Goal: Task Accomplishment & Management: Use online tool/utility

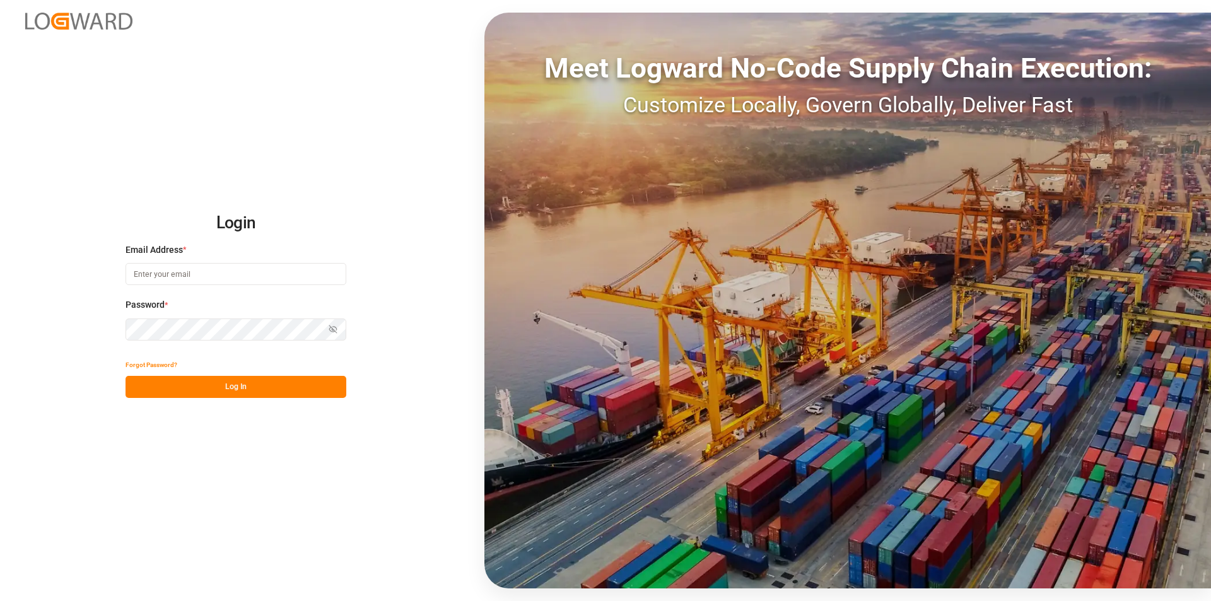
click at [206, 271] on input at bounding box center [236, 274] width 221 height 22
type input "m.thamm@mueller-chemikalien.de"
drag, startPoint x: 224, startPoint y: 389, endPoint x: 280, endPoint y: 284, distance: 119.4
click at [223, 389] on button "Log In" at bounding box center [236, 387] width 221 height 22
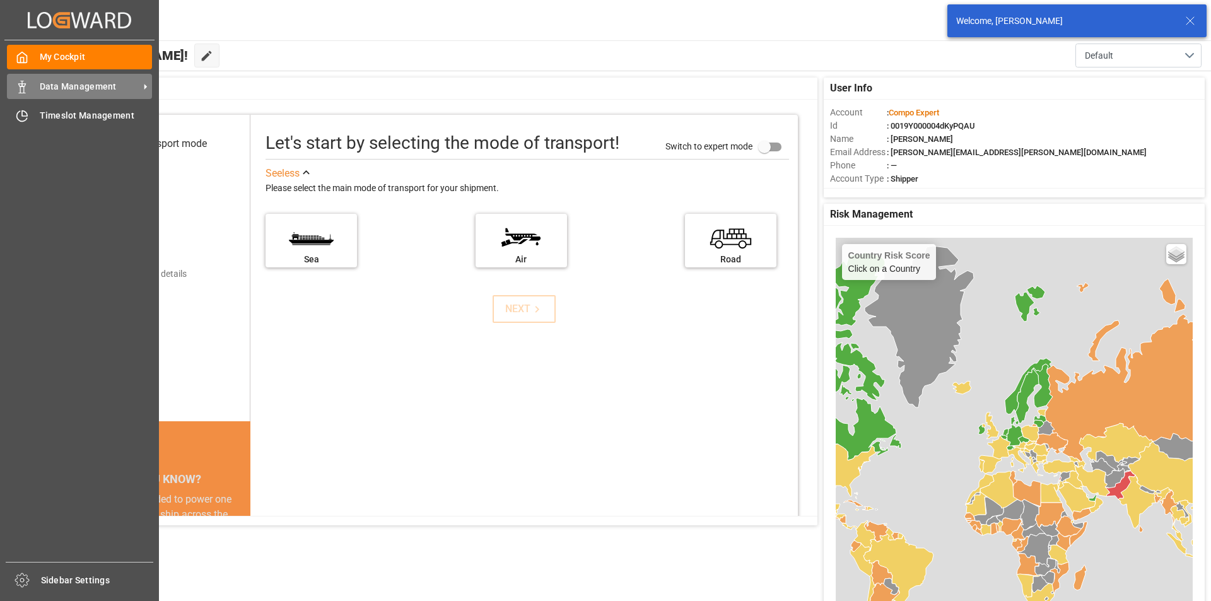
click at [31, 81] on div "Data Management Data Management" at bounding box center [79, 86] width 145 height 25
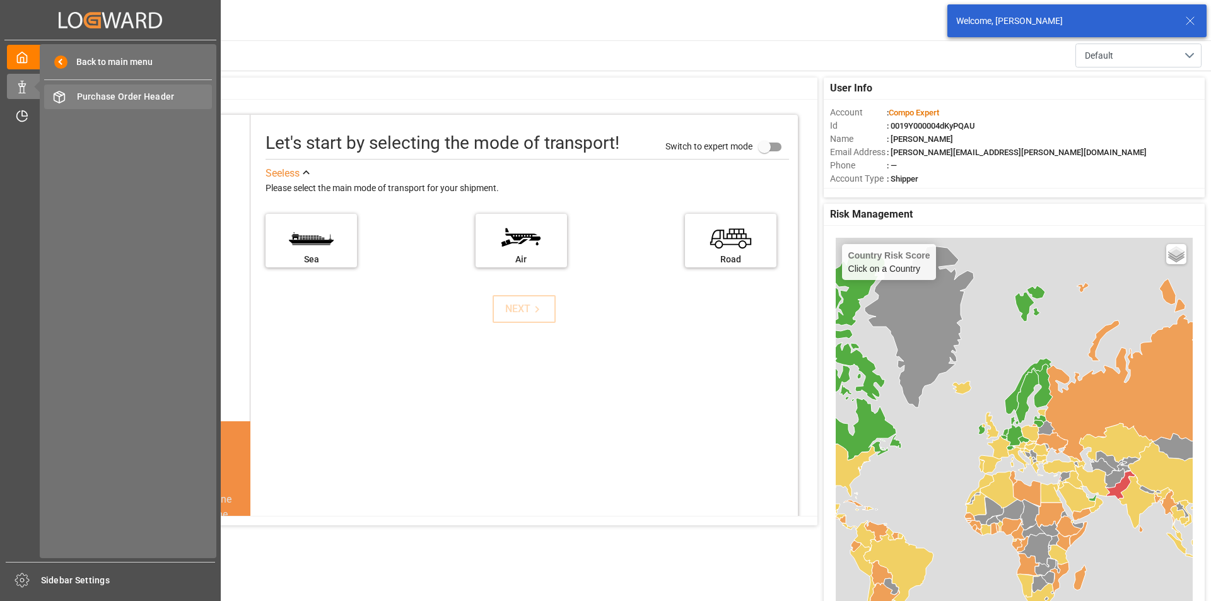
click at [131, 95] on span "Purchase Order Header" at bounding box center [145, 96] width 136 height 13
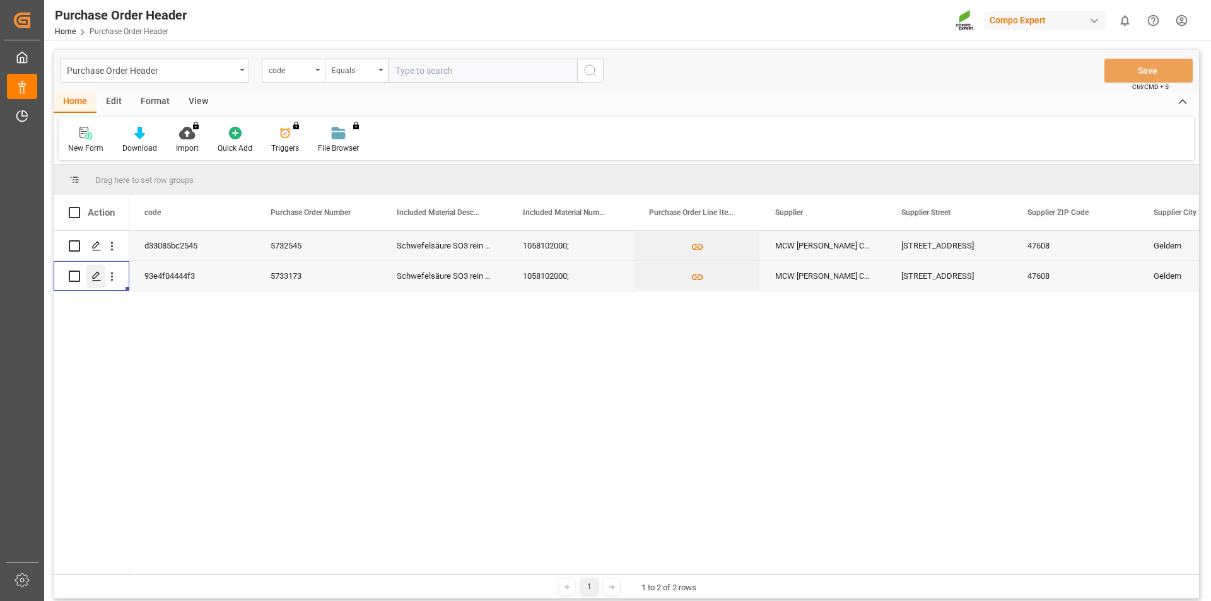
click at [97, 276] on polygon "Press SPACE to select this row." at bounding box center [96, 275] width 6 height 6
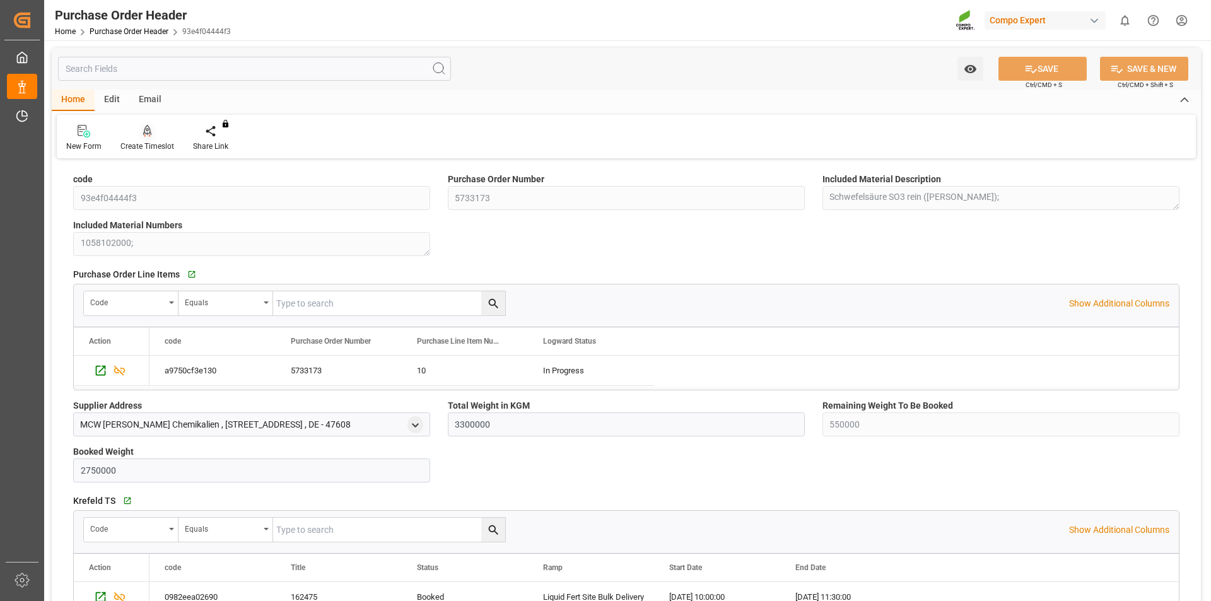
click at [148, 131] on icon at bounding box center [147, 130] width 9 height 11
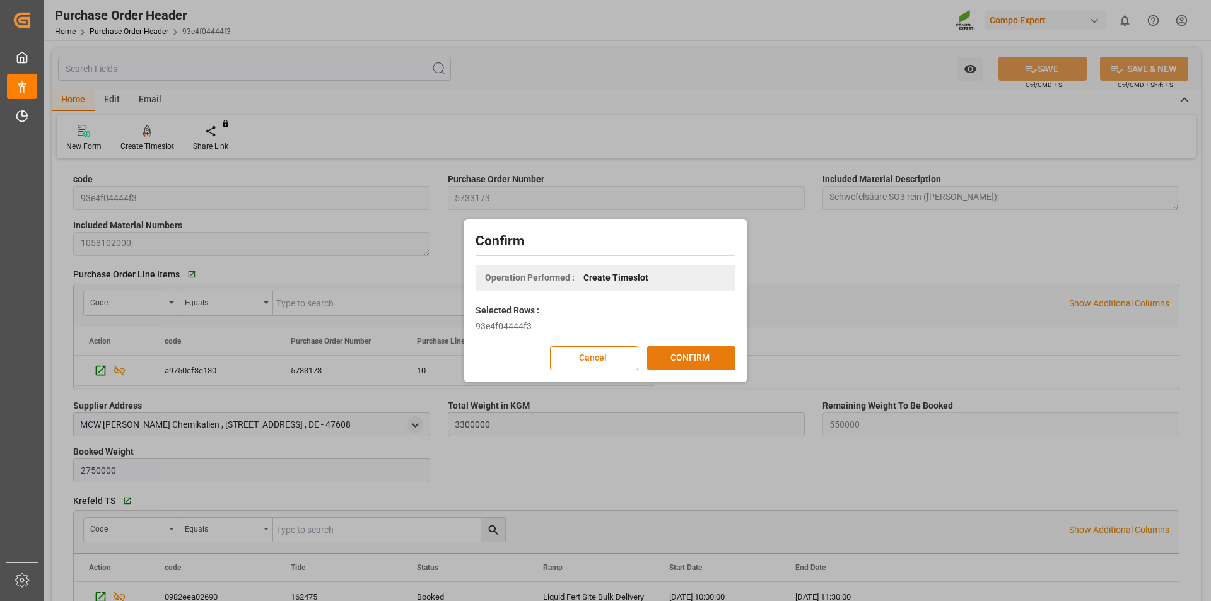
click at [721, 361] on button "CONFIRM" at bounding box center [691, 358] width 88 height 24
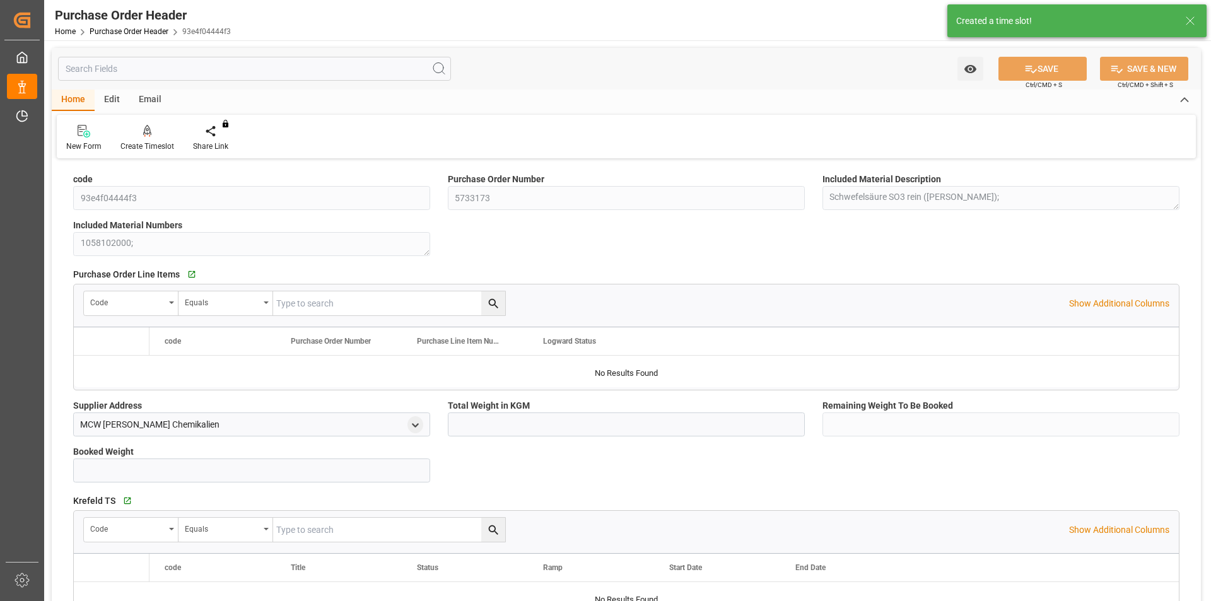
type input "3300000"
type input "550000"
type input "2750000"
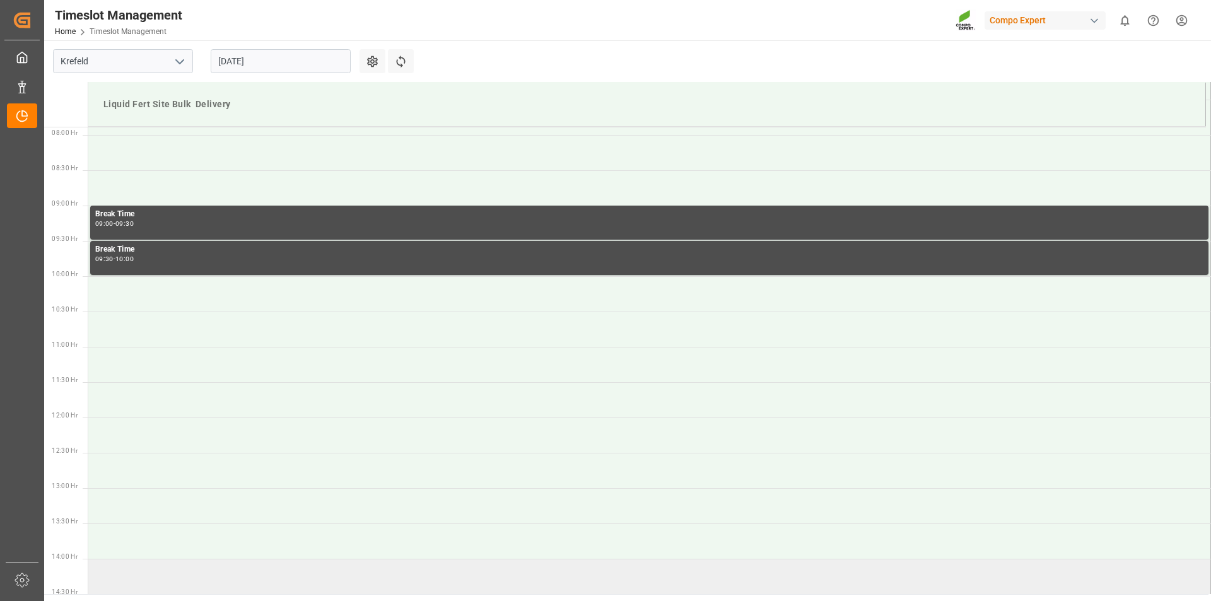
scroll to position [683, 0]
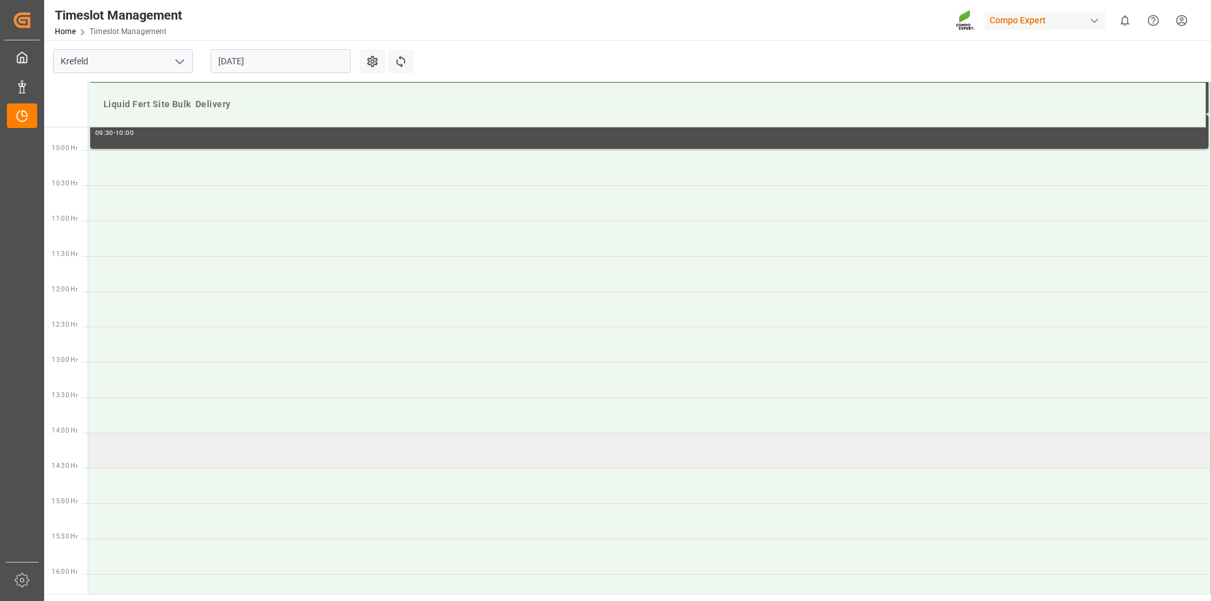
click at [142, 448] on td at bounding box center [649, 450] width 1123 height 35
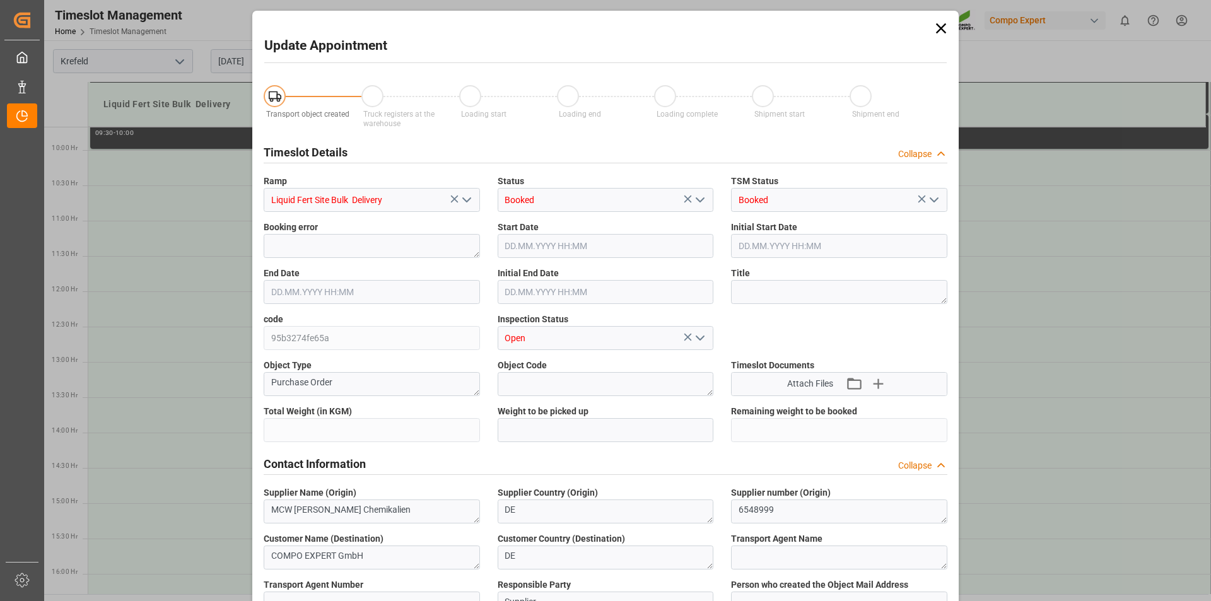
type input "3300000"
type input "550000"
type input "[DATE] 14:00"
type input "13.08.2025 14:30"
type input "13.08.2025 07:17"
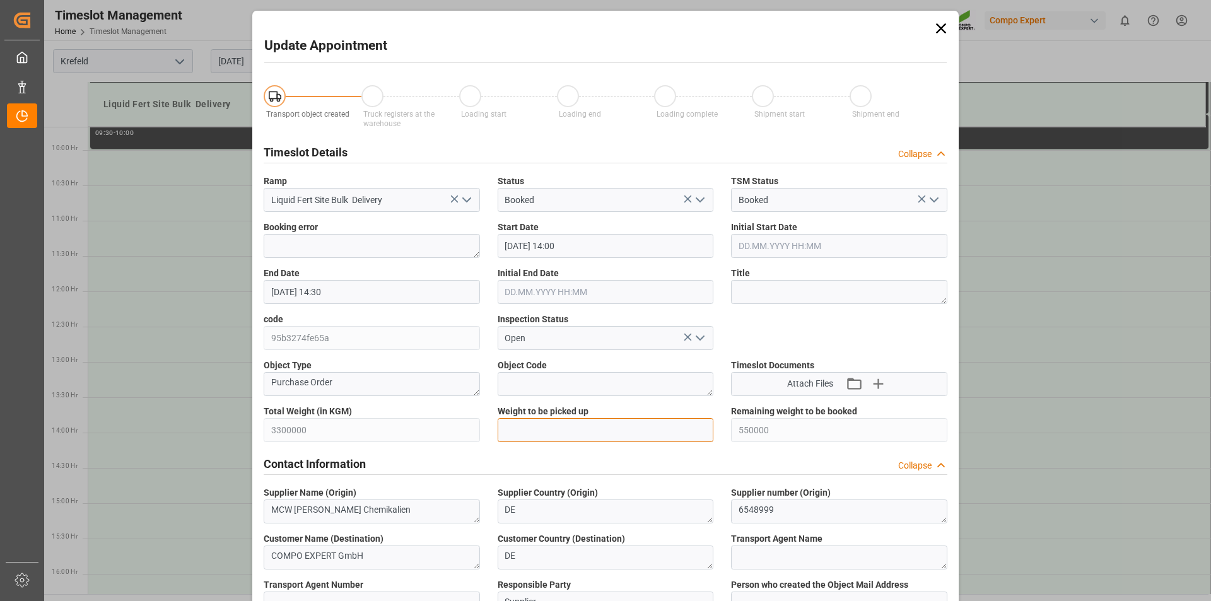
click at [544, 432] on input "text" at bounding box center [606, 430] width 216 height 24
type input "25000"
click at [747, 288] on textarea at bounding box center [839, 292] width 216 height 24
paste textarea "162548"
type textarea "162548 Tauschlag"
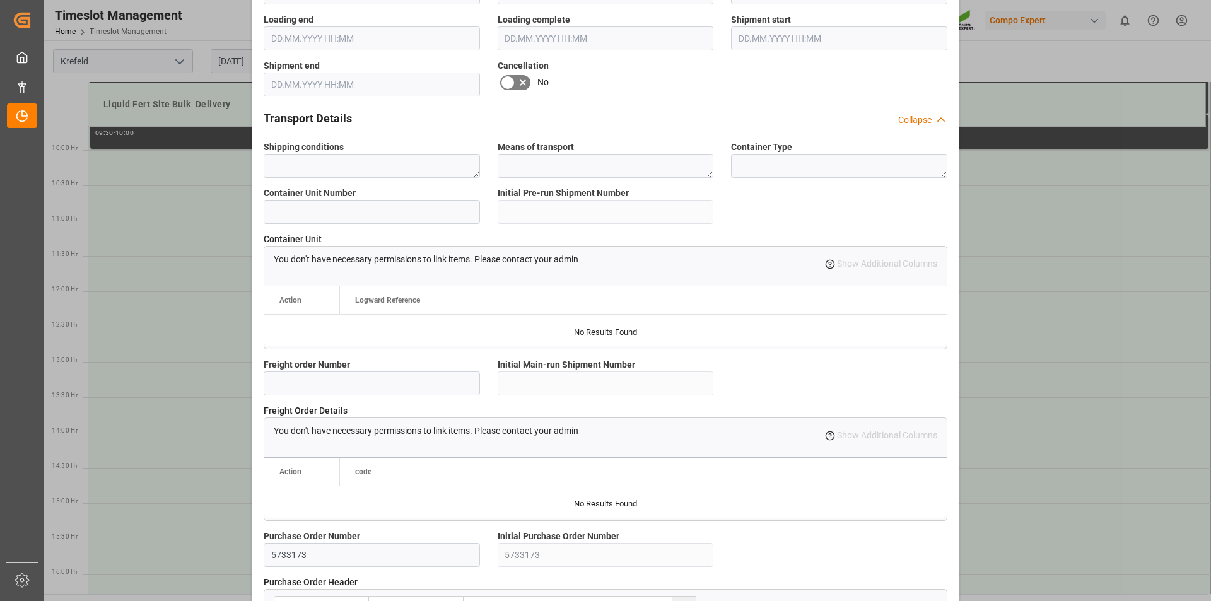
scroll to position [1060, 0]
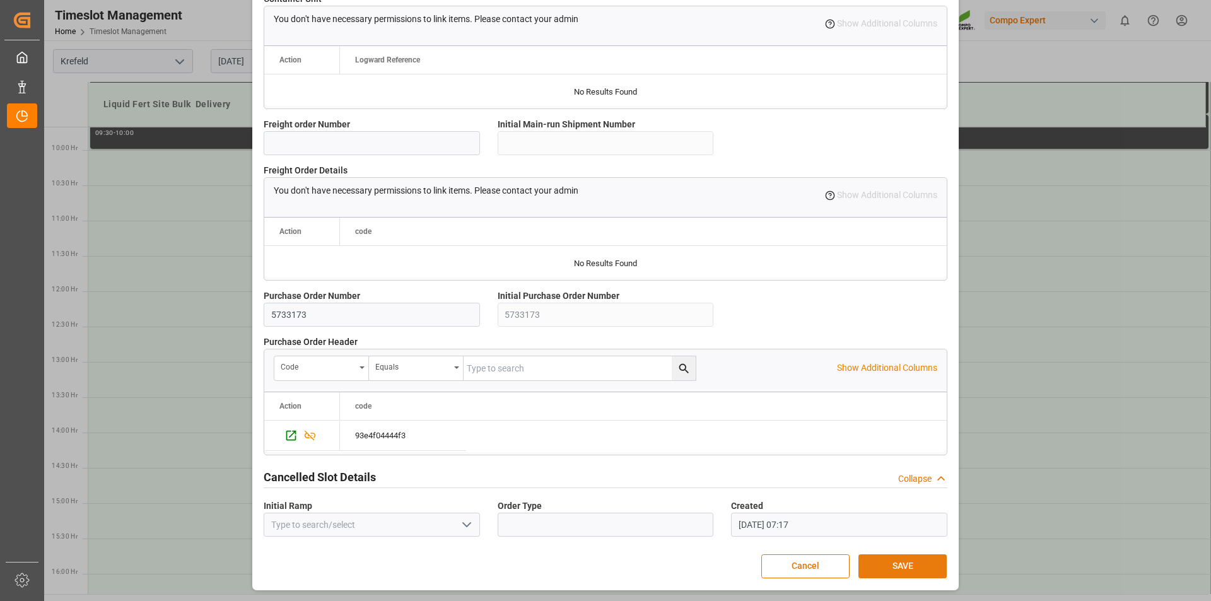
click at [892, 572] on button "SAVE" at bounding box center [902, 566] width 88 height 24
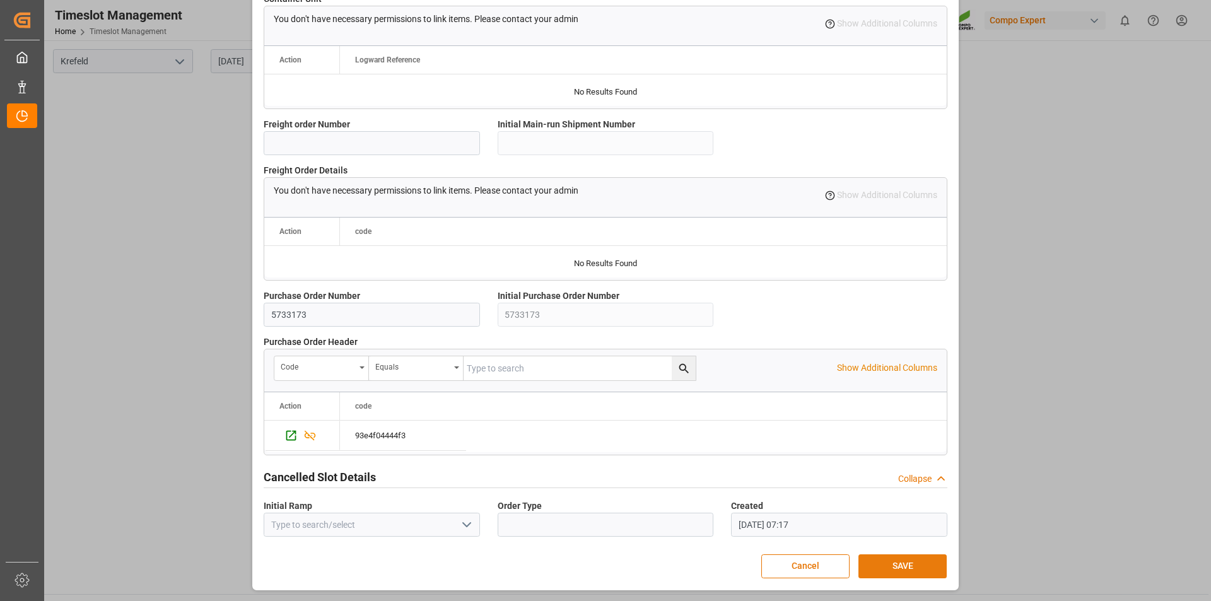
click at [879, 568] on button "SAVE" at bounding box center [902, 566] width 88 height 24
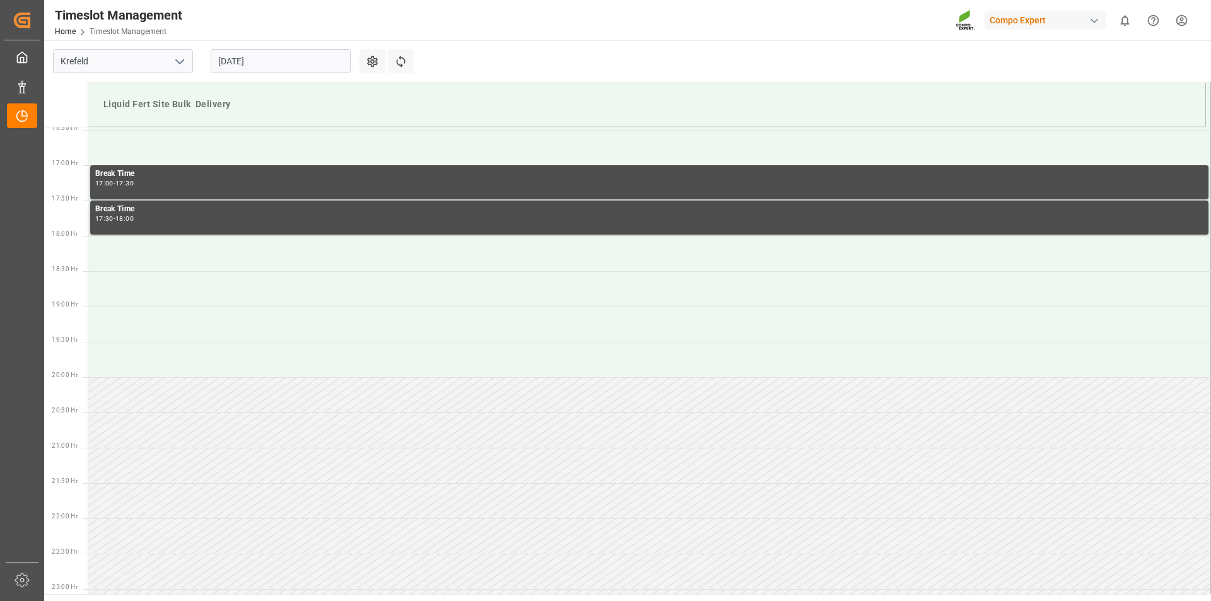
scroll to position [1229, 0]
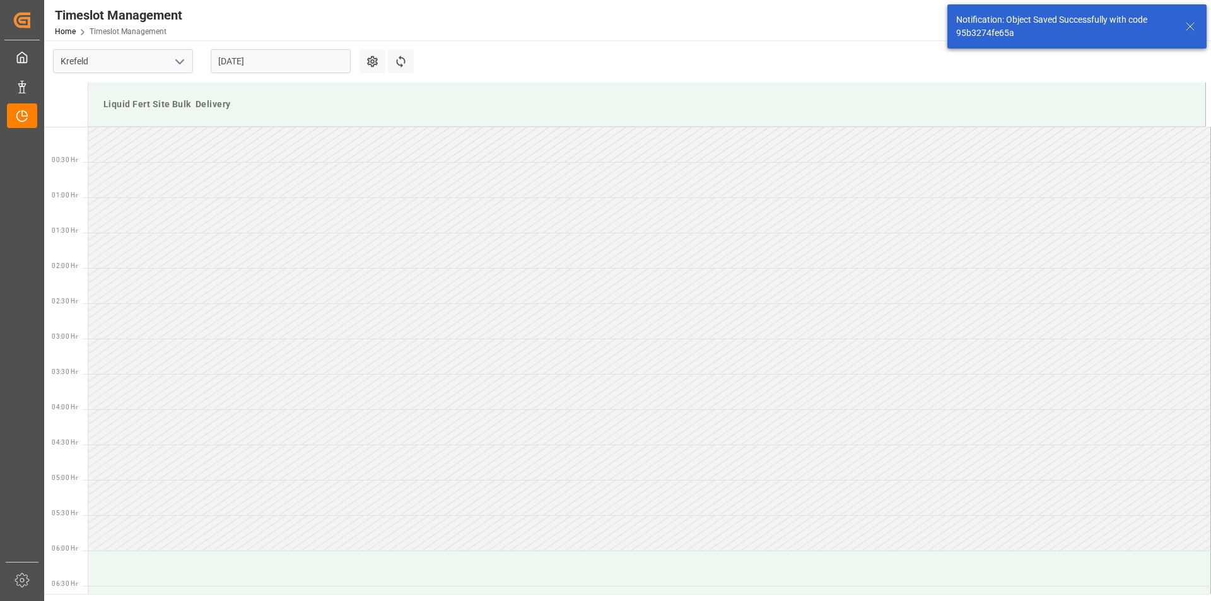
click at [1192, 28] on icon at bounding box center [1190, 26] width 15 height 15
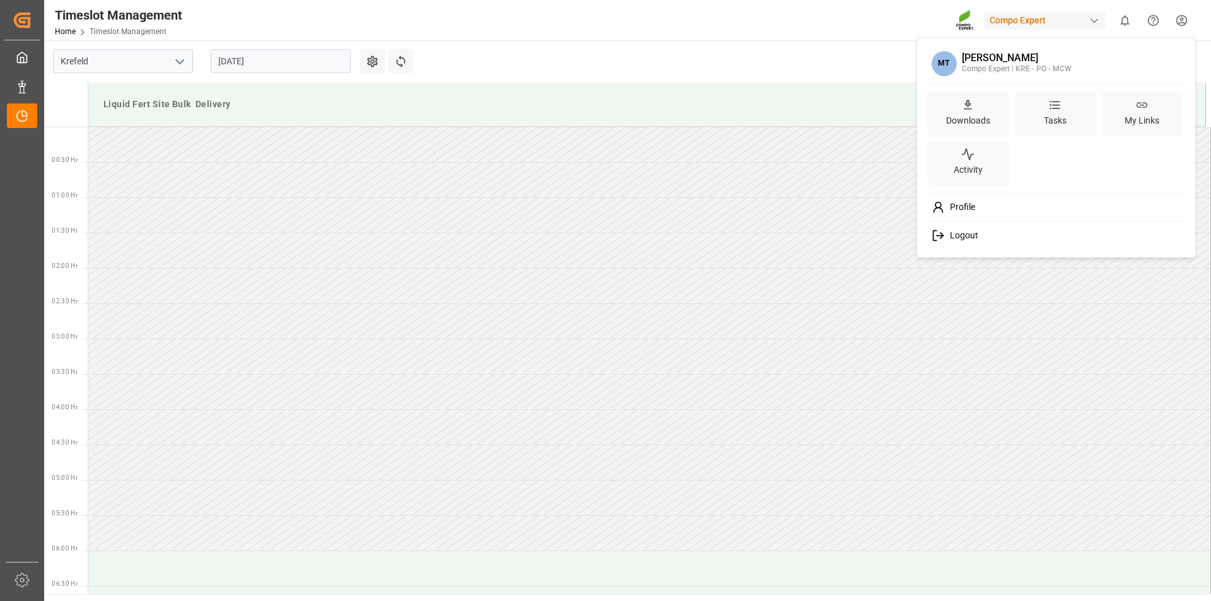
click at [1181, 15] on html "Created by potrace 1.15, written by Peter Selinger 2001-2017 Created by potrace…" at bounding box center [605, 300] width 1211 height 601
click at [956, 234] on span "Logout" at bounding box center [961, 235] width 33 height 11
